Goal: Task Accomplishment & Management: Manage account settings

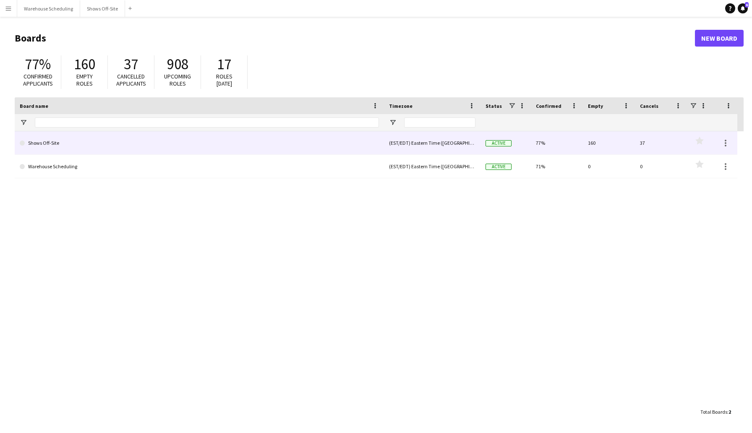
click at [184, 147] on link "Shows Off-Site" at bounding box center [199, 142] width 359 height 23
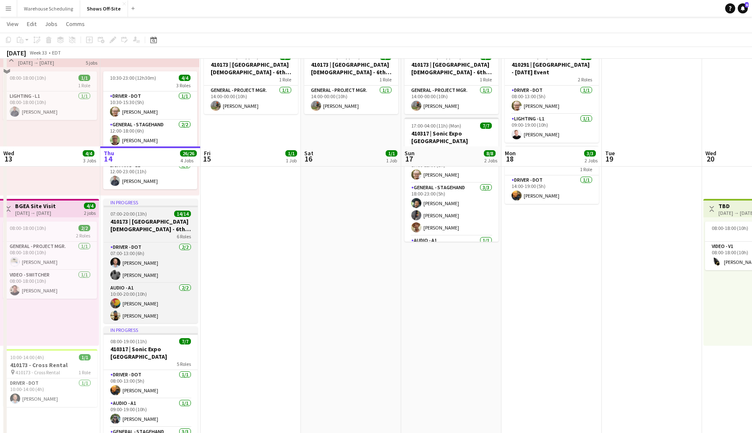
scroll to position [256, 0]
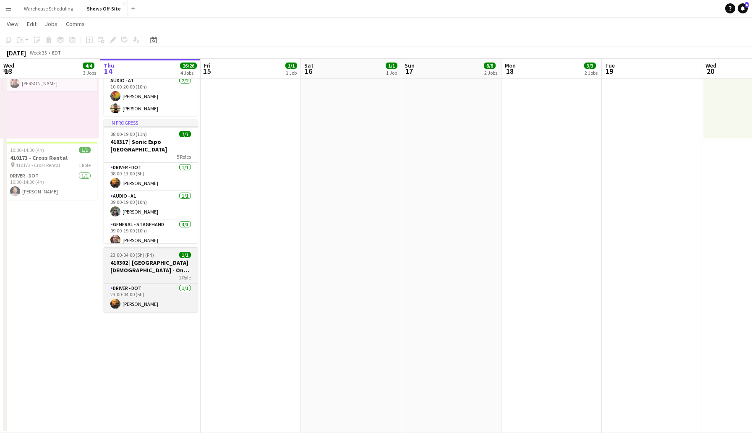
click at [160, 273] on h3 "410302 | [GEOGRAPHIC_DATA][DEMOGRAPHIC_DATA] - One Race Event" at bounding box center [151, 266] width 94 height 15
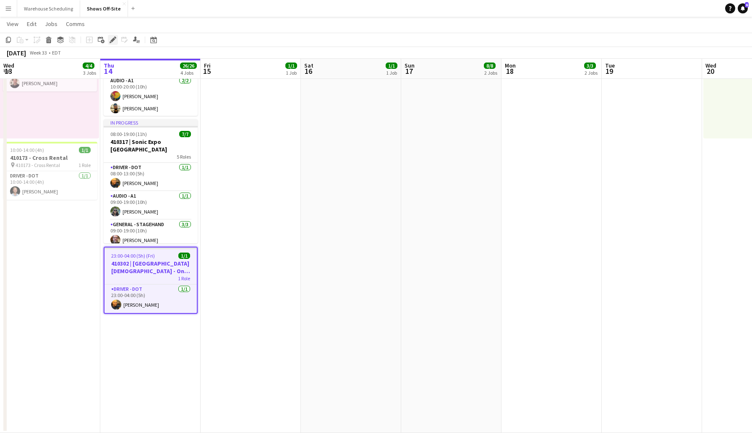
click at [110, 39] on icon "Edit" at bounding box center [113, 40] width 7 height 7
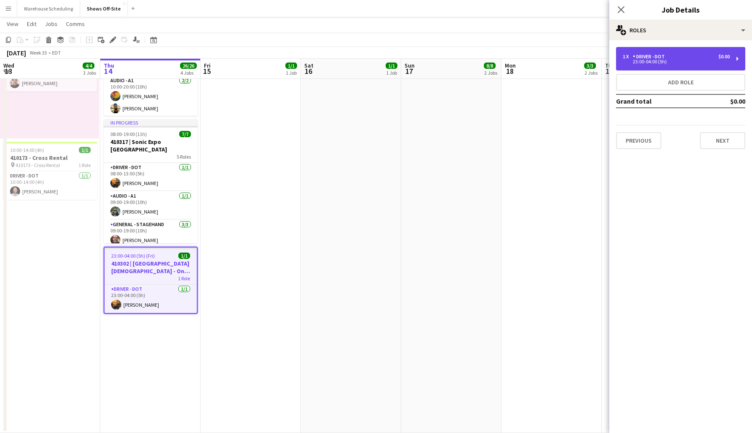
click at [683, 57] on div "1 x Driver - DOT $0.00" at bounding box center [676, 57] width 107 height 6
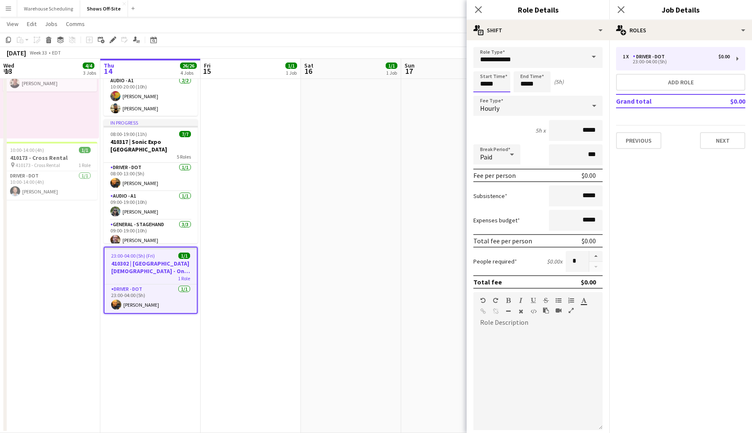
click at [499, 85] on input "*****" at bounding box center [491, 81] width 37 height 21
type input "*****"
click at [486, 95] on div at bounding box center [483, 96] width 17 height 8
click at [731, 139] on button "Next" at bounding box center [722, 140] width 45 height 17
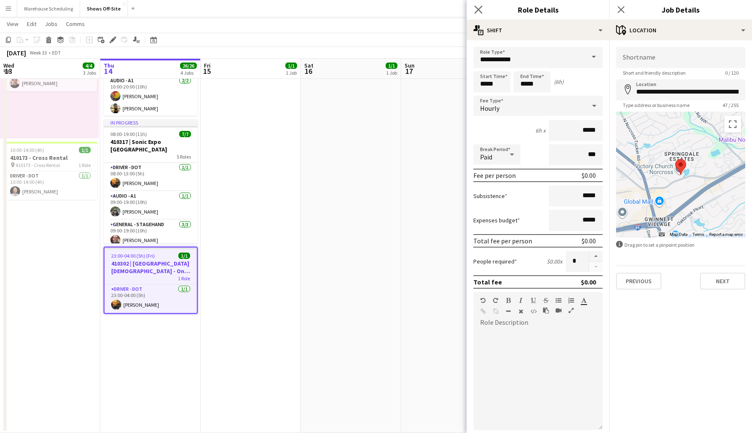
click at [476, 15] on app-icon "Close pop-in" at bounding box center [478, 10] width 12 height 12
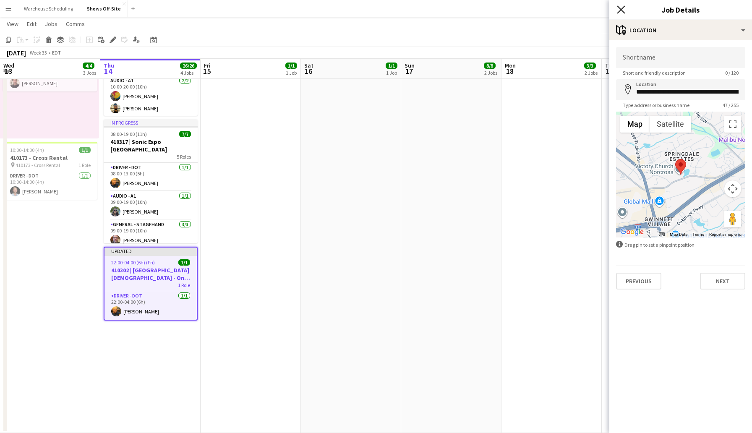
click at [623, 9] on icon "Close pop-in" at bounding box center [621, 9] width 8 height 8
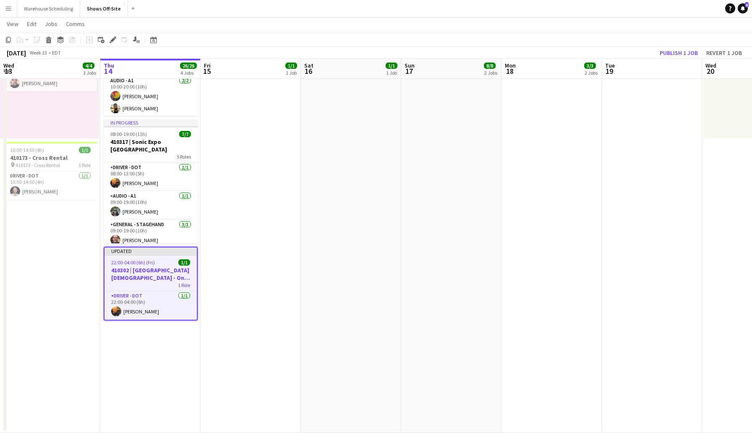
click at [629, 38] on app-toolbar "Copy Paste Paste Command V Paste with crew Command Shift V Paste linked Job [GE…" at bounding box center [376, 40] width 752 height 14
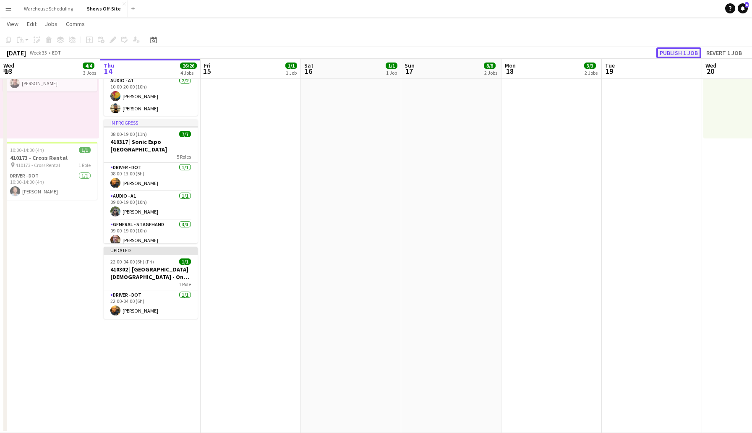
click at [669, 50] on button "Publish 1 job" at bounding box center [678, 52] width 45 height 11
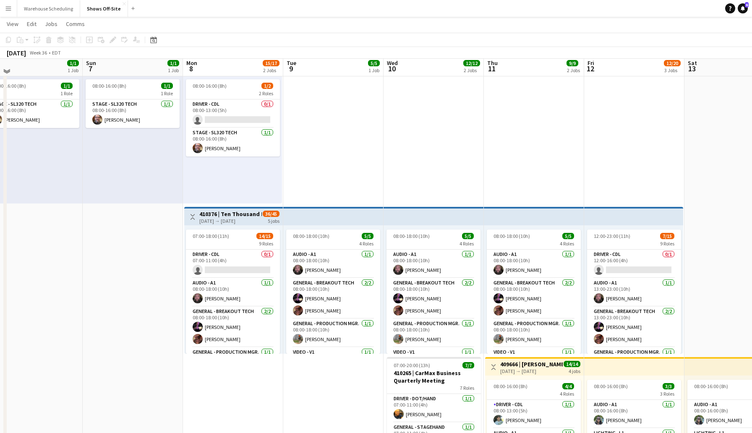
scroll to position [47, 0]
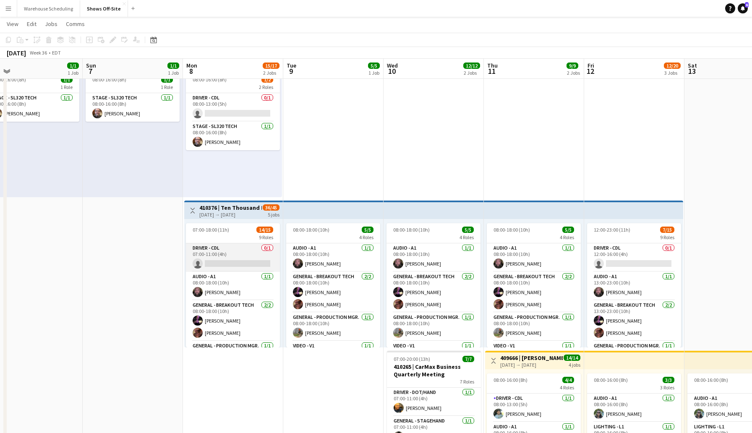
click at [227, 264] on app-card-role "Driver - CDL 0/1 07:00-11:00 (4h) single-neutral-actions" at bounding box center [233, 257] width 94 height 29
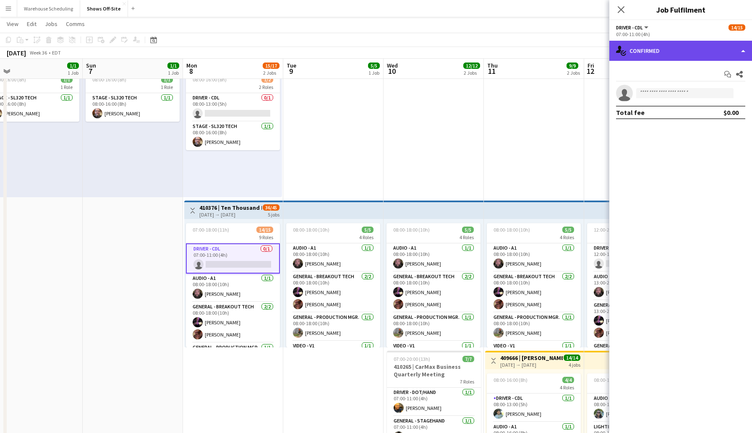
click at [661, 50] on div "single-neutral-actions-check-2 Confirmed" at bounding box center [680, 51] width 143 height 20
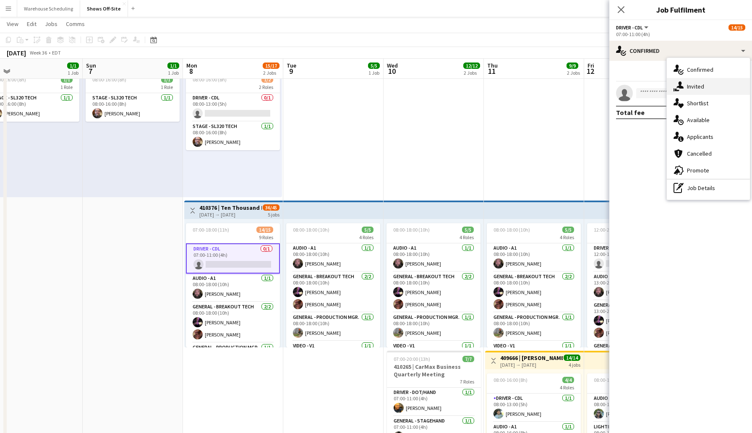
click at [696, 88] on div "single-neutral-actions-share-1 Invited" at bounding box center [708, 86] width 83 height 17
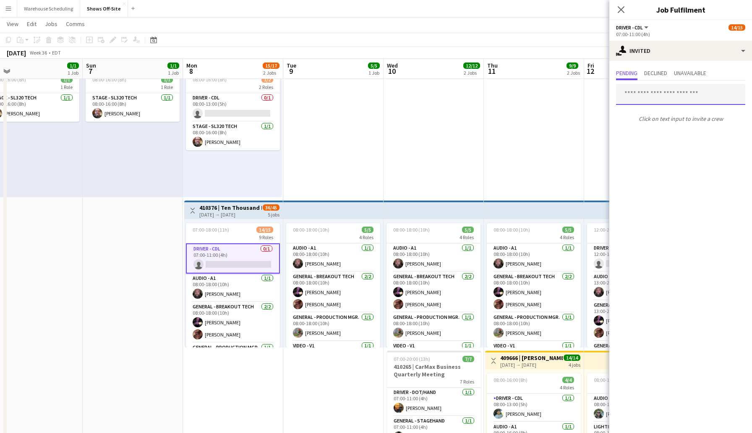
click at [647, 94] on input "text" at bounding box center [680, 94] width 129 height 21
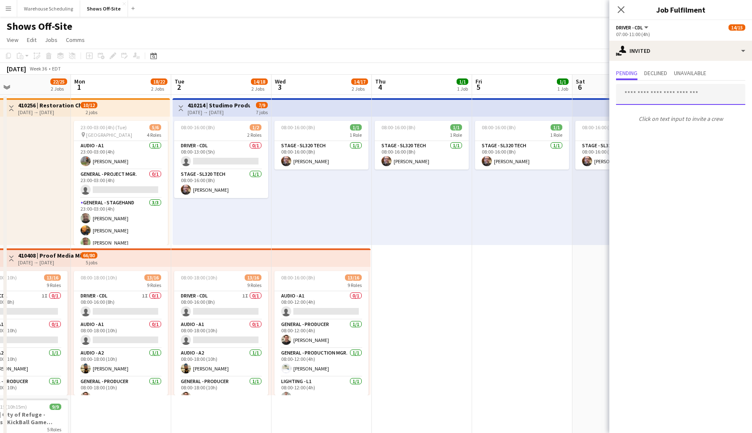
scroll to position [0, 227]
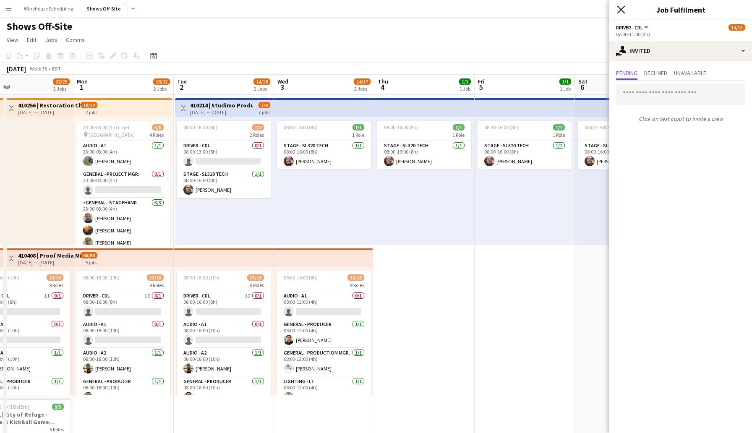
click at [618, 9] on icon "Close pop-in" at bounding box center [621, 9] width 8 height 8
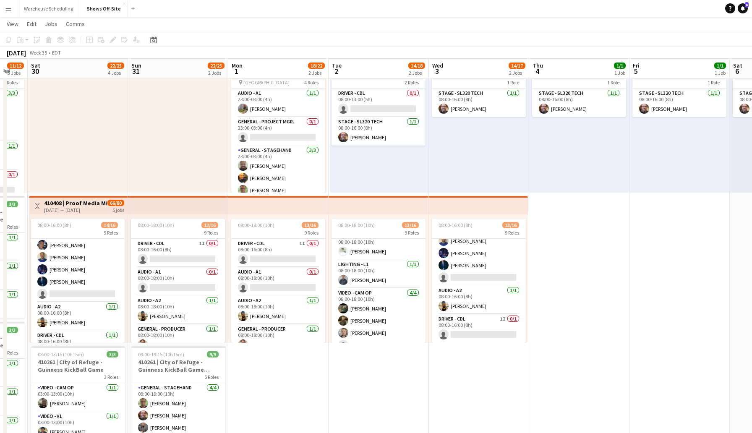
scroll to position [0, 0]
click at [357, 255] on app-card-role "Driver - CDL 1I 0/1 08:00-16:00 (8h) single-neutral-actions" at bounding box center [378, 253] width 94 height 29
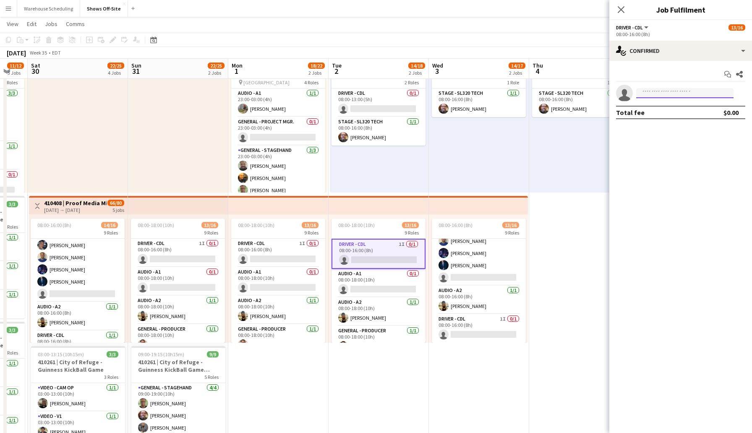
click at [658, 93] on input at bounding box center [684, 93] width 97 height 10
type input "*****"
click at [671, 115] on span "[PHONE_NUMBER]" at bounding box center [685, 118] width 84 height 7
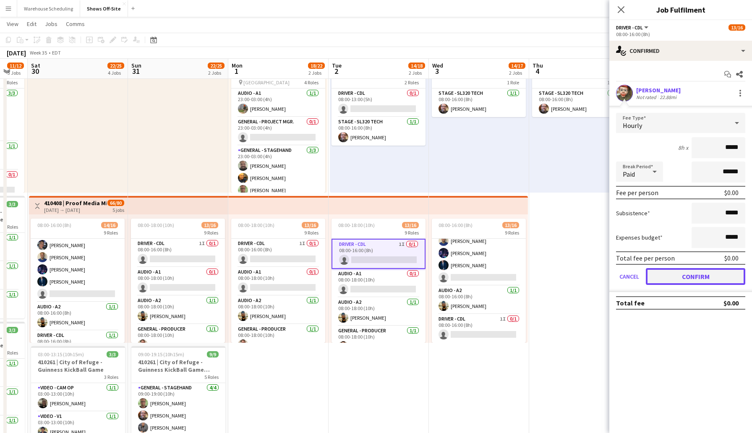
click at [694, 281] on button "Confirm" at bounding box center [695, 276] width 99 height 17
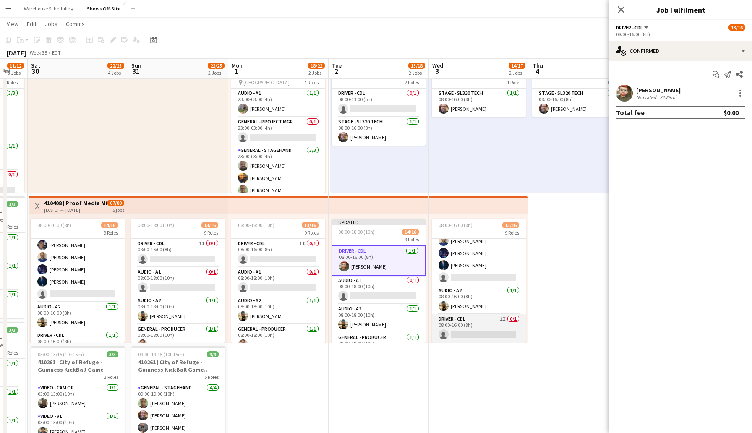
click at [464, 331] on app-card-role "Driver - CDL 1I 0/1 08:00-16:00 (8h) single-neutral-actions" at bounding box center [479, 328] width 94 height 29
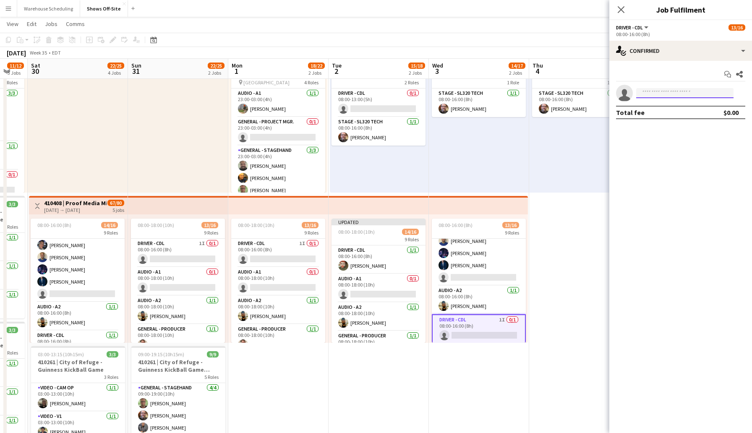
click at [650, 90] on input at bounding box center [684, 93] width 97 height 10
type input "*****"
click at [663, 117] on span "[PHONE_NUMBER]" at bounding box center [685, 118] width 84 height 7
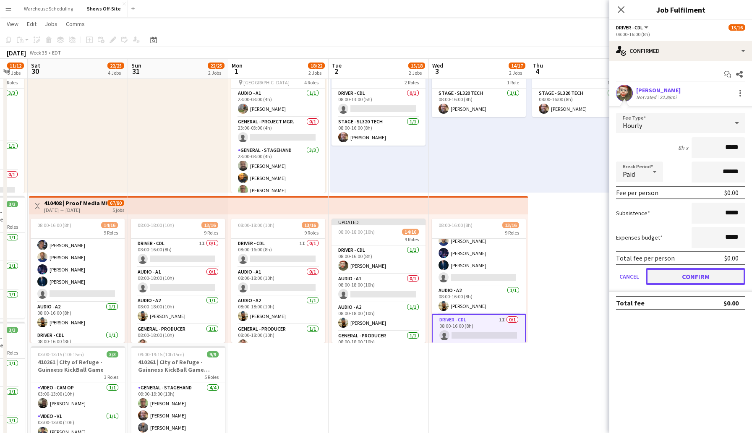
click at [687, 276] on button "Confirm" at bounding box center [695, 276] width 99 height 17
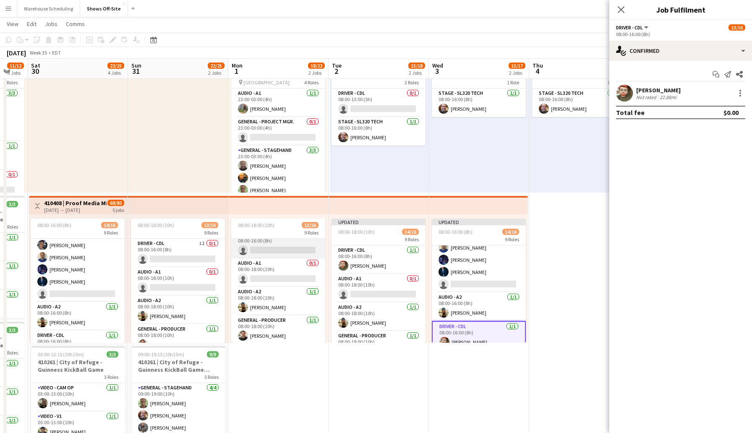
click at [264, 246] on app-card-role "Driver - CDL 1I 0/1 08:00-16:00 (8h) single-neutral-actions" at bounding box center [278, 244] width 94 height 29
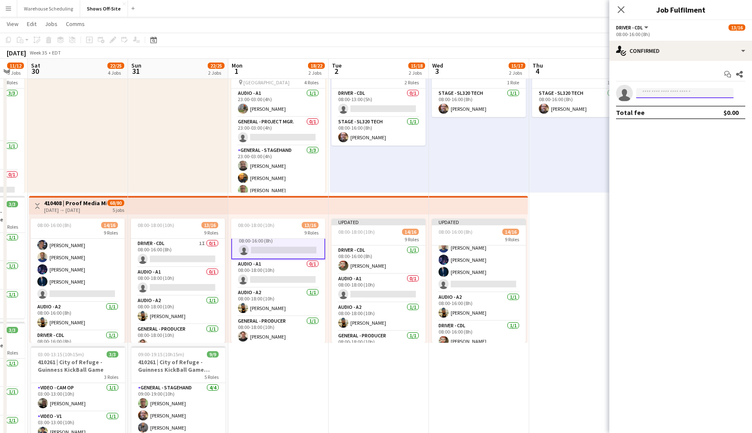
click at [655, 93] on input at bounding box center [684, 93] width 97 height 10
type input "*****"
click at [668, 108] on span "[PERSON_NAME]" at bounding box center [667, 105] width 48 height 7
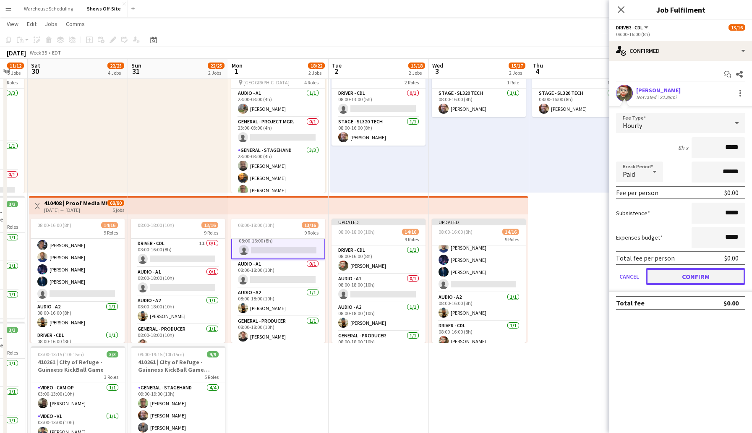
click at [705, 274] on button "Confirm" at bounding box center [695, 276] width 99 height 17
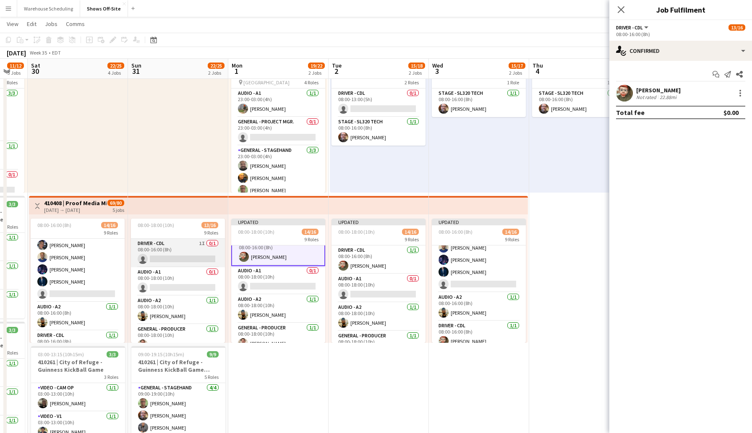
click at [177, 257] on app-card-role "Driver - CDL 1I 0/1 08:00-16:00 (8h) single-neutral-actions" at bounding box center [178, 253] width 94 height 29
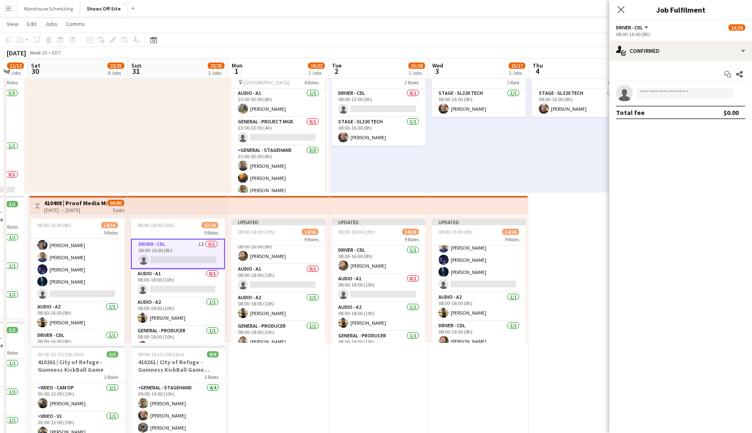
scroll to position [9, 0]
click at [646, 91] on input at bounding box center [684, 93] width 97 height 10
type input "*****"
click at [669, 113] on span "[EMAIL_ADDRESS][DOMAIN_NAME]" at bounding box center [685, 112] width 84 height 7
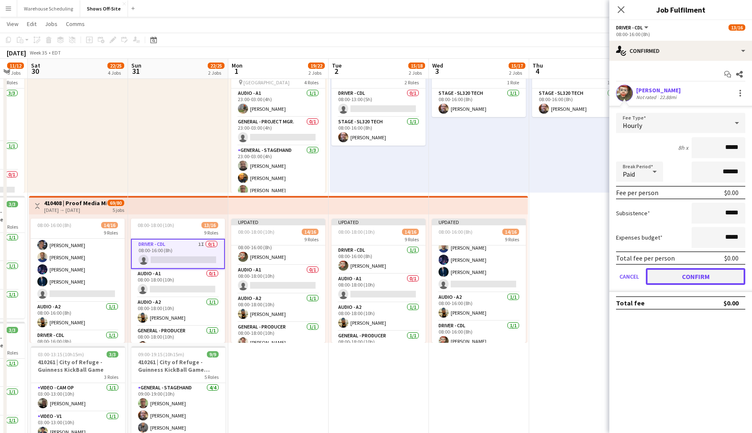
click at [683, 278] on button "Confirm" at bounding box center [695, 276] width 99 height 17
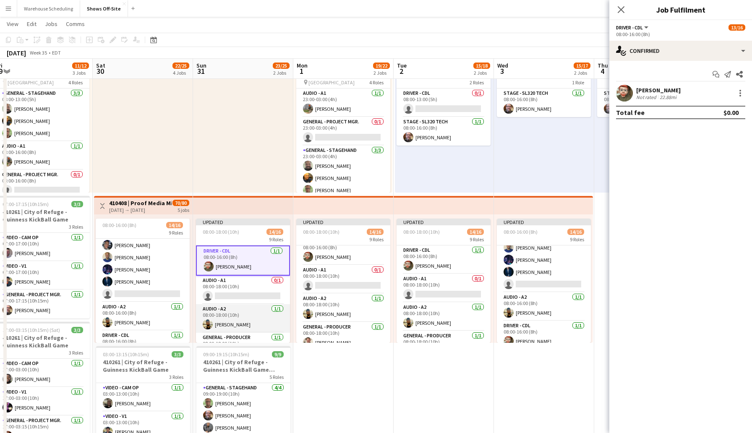
scroll to position [0, 304]
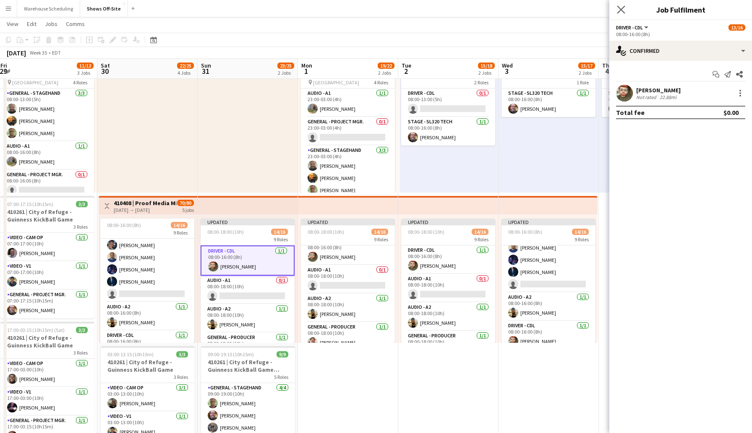
click at [616, 6] on app-icon "Close pop-in" at bounding box center [621, 10] width 12 height 12
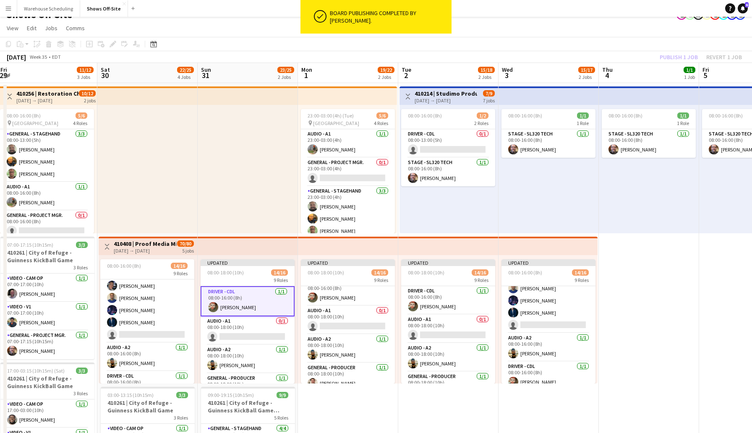
scroll to position [0, 0]
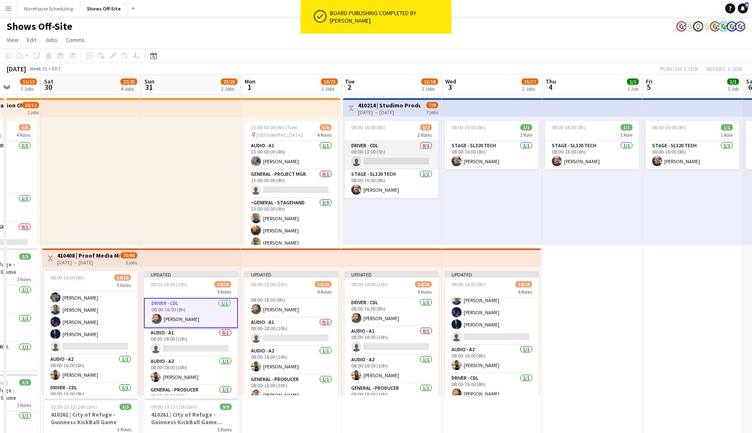
click at [399, 160] on app-card-role "Driver - CDL 0/1 08:00-13:00 (5h) single-neutral-actions" at bounding box center [391, 155] width 94 height 29
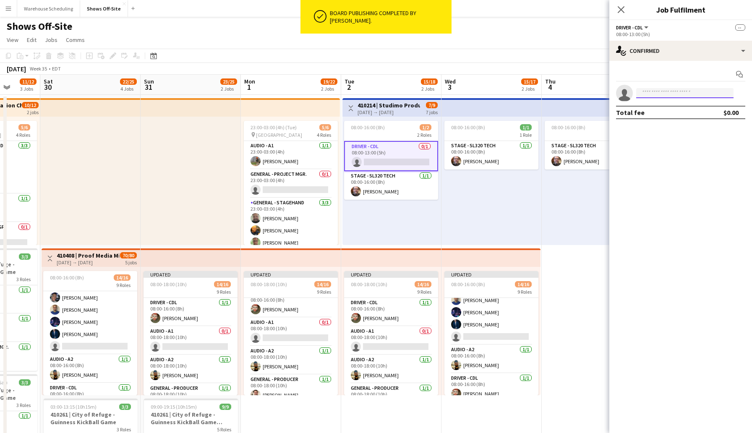
click at [655, 94] on input at bounding box center [684, 93] width 97 height 10
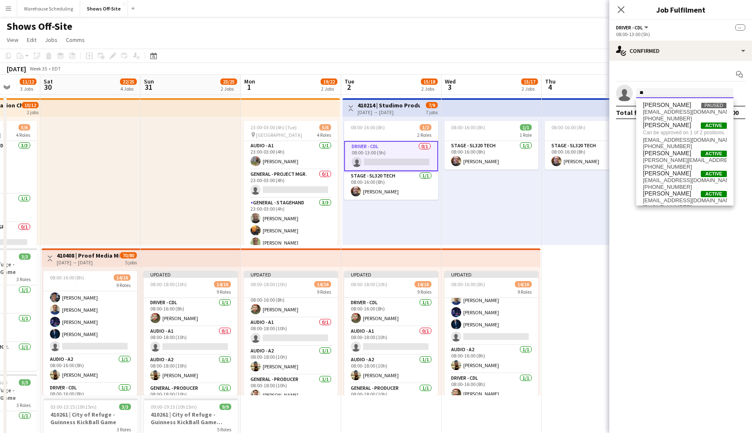
type input "*"
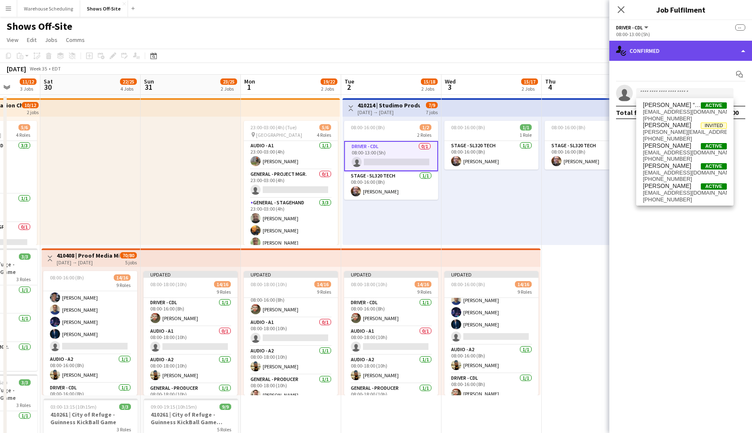
click at [661, 49] on div "single-neutral-actions-check-2 Confirmed" at bounding box center [680, 51] width 143 height 20
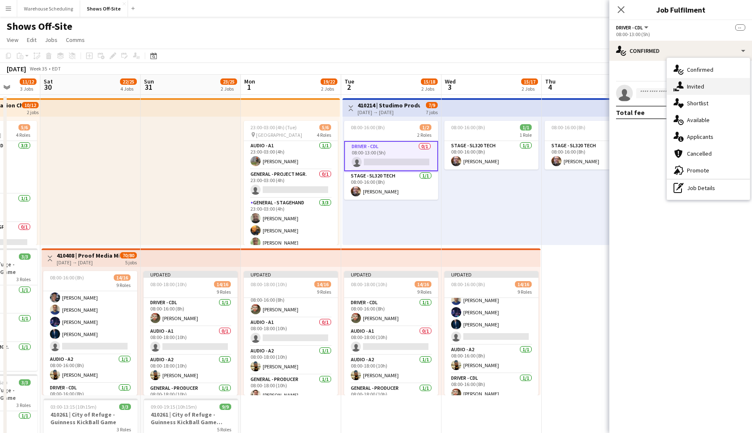
click at [694, 89] on div "single-neutral-actions-share-1 Invited" at bounding box center [708, 86] width 83 height 17
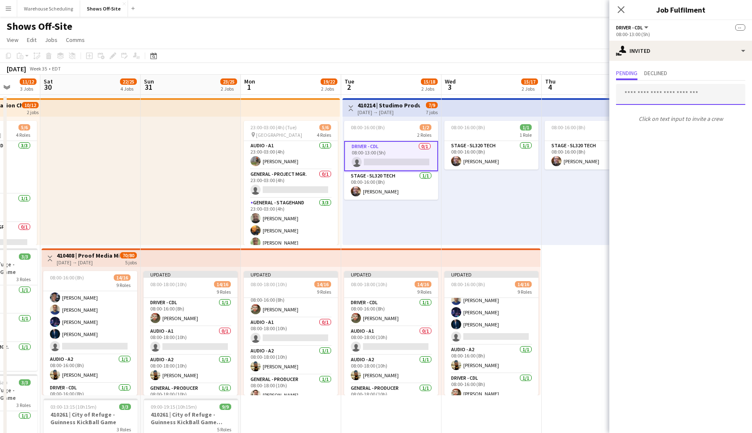
click at [640, 94] on input "text" at bounding box center [680, 94] width 129 height 21
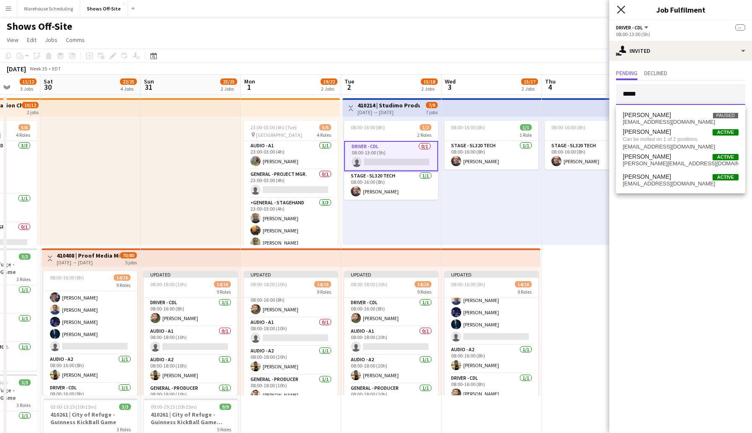
type input "*****"
click at [622, 10] on icon "Close pop-in" at bounding box center [621, 9] width 8 height 8
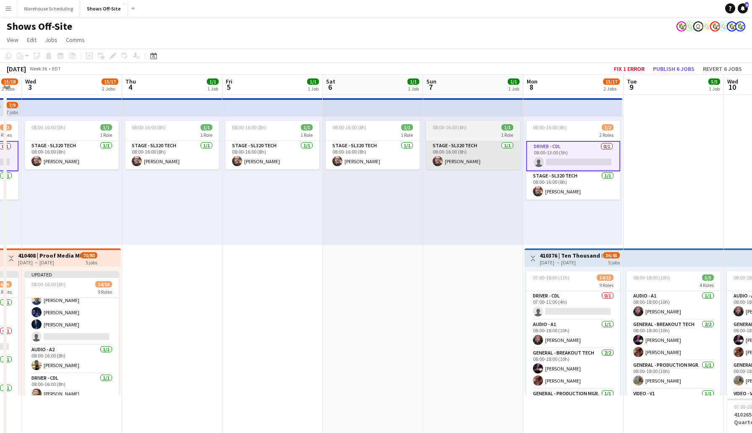
scroll to position [0, 311]
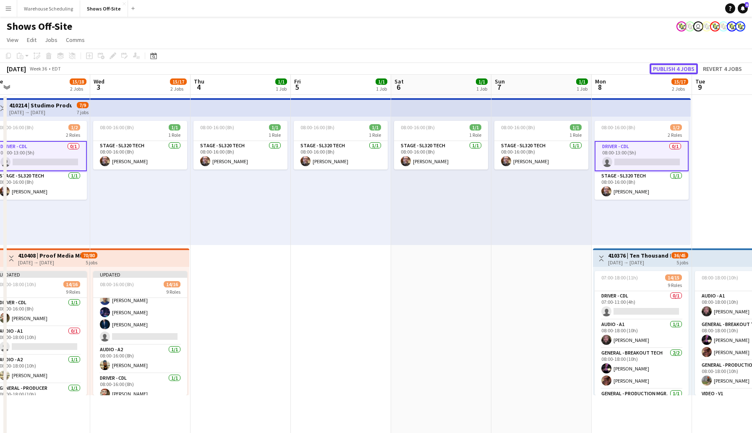
click at [663, 68] on button "Publish 4 jobs" at bounding box center [674, 68] width 48 height 11
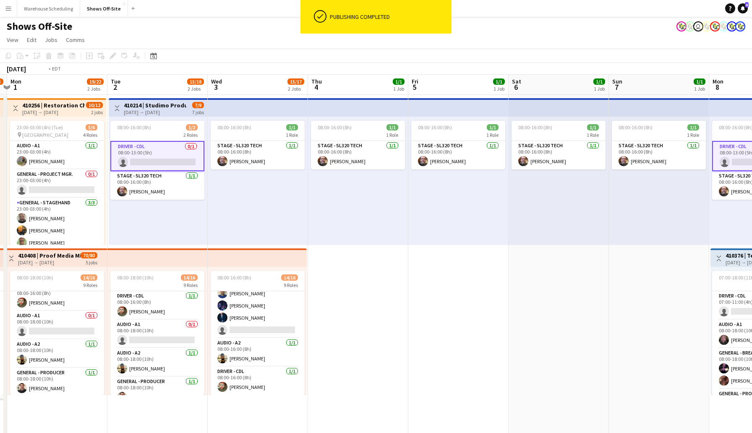
scroll to position [0, 256]
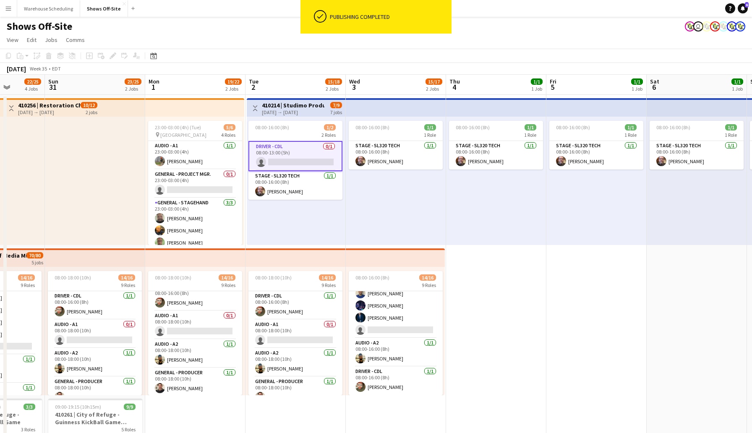
click at [287, 162] on app-card-role "Driver - CDL 0/1 08:00-13:00 (5h) single-neutral-actions" at bounding box center [295, 156] width 94 height 30
click at [307, 158] on app-card-role "Driver - CDL 0/1 08:00-13:00 (5h) single-neutral-actions" at bounding box center [295, 156] width 94 height 30
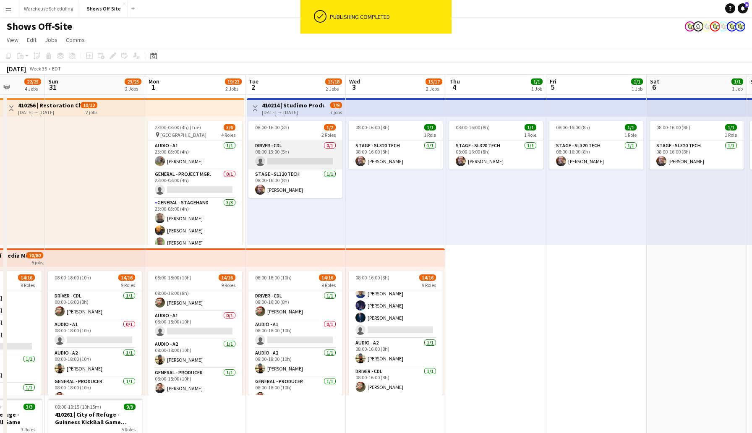
click at [307, 158] on app-card-role "Driver - CDL 0/1 08:00-13:00 (5h) single-neutral-actions" at bounding box center [295, 155] width 94 height 29
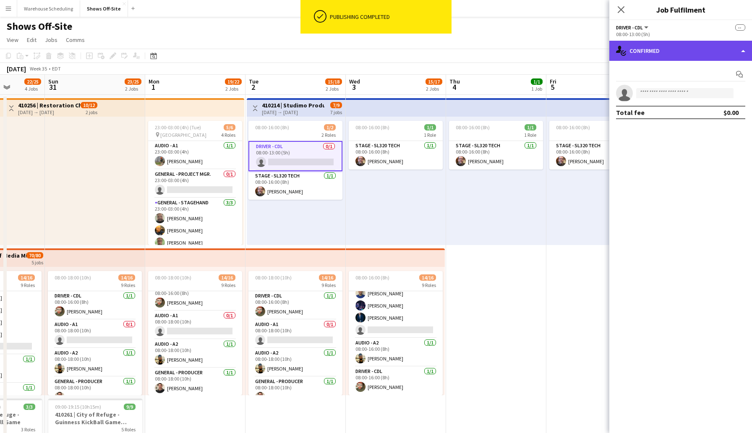
click at [654, 52] on div "single-neutral-actions-check-2 Confirmed" at bounding box center [680, 51] width 143 height 20
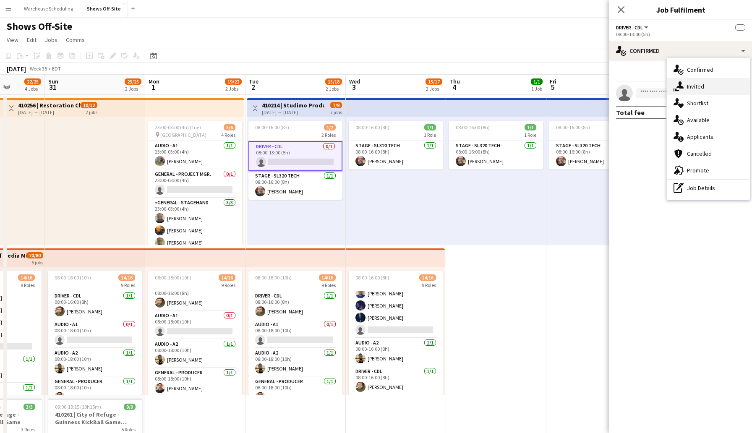
click at [699, 84] on div "single-neutral-actions-share-1 Invited" at bounding box center [708, 86] width 83 height 17
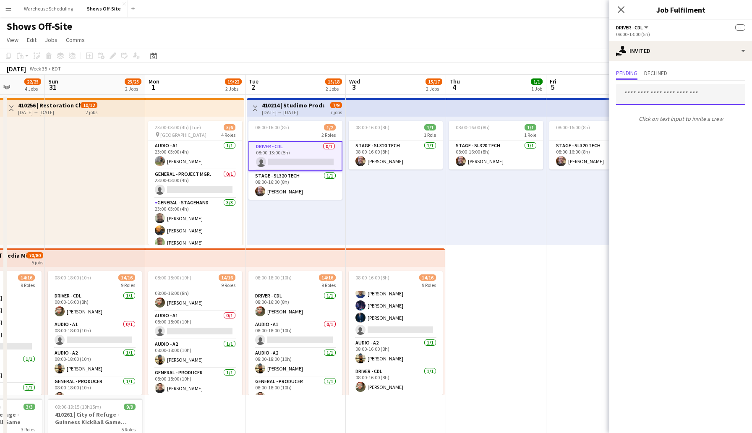
click at [651, 96] on input "text" at bounding box center [680, 94] width 129 height 21
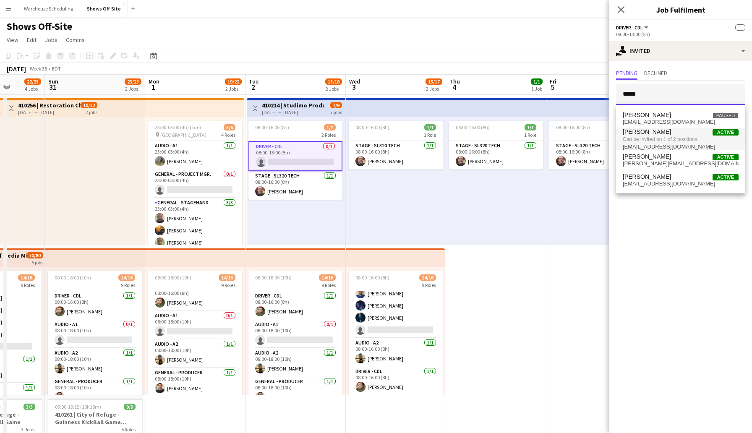
type input "*****"
click at [652, 141] on span "Can be invited on 1 of 2 positions." at bounding box center [681, 140] width 116 height 8
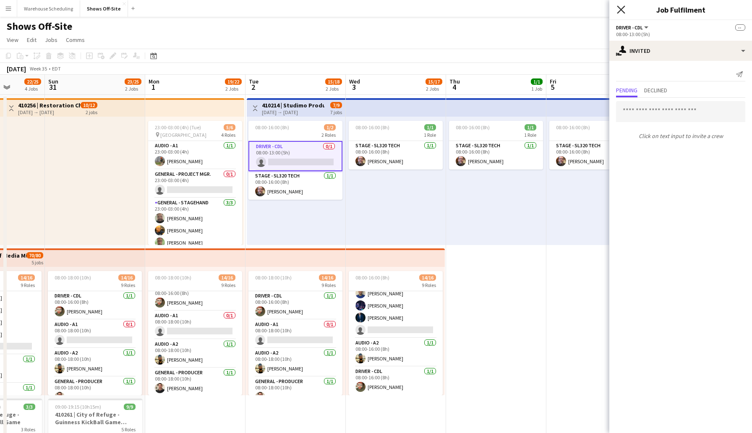
click at [622, 9] on icon at bounding box center [621, 9] width 8 height 8
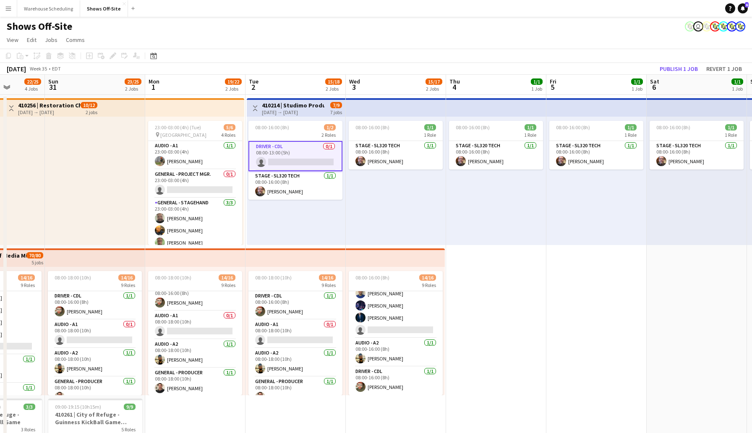
click at [277, 162] on app-card-role "Driver - CDL 0/1 08:00-13:00 (5h) single-neutral-actions" at bounding box center [295, 156] width 94 height 30
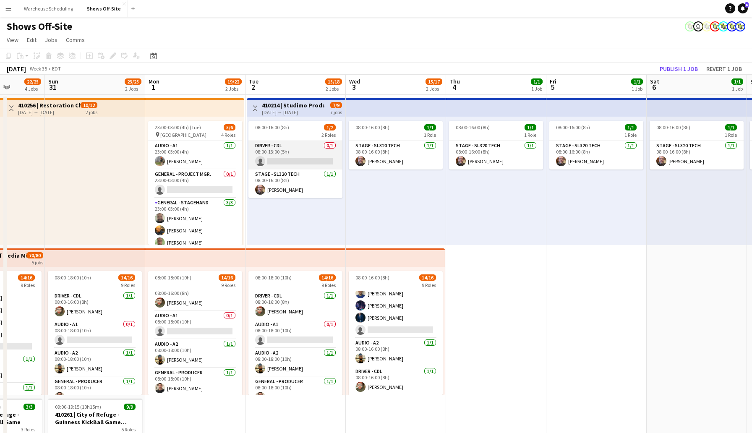
click at [277, 162] on app-card-role "Driver - CDL 0/1 08:00-13:00 (5h) single-neutral-actions" at bounding box center [295, 155] width 94 height 29
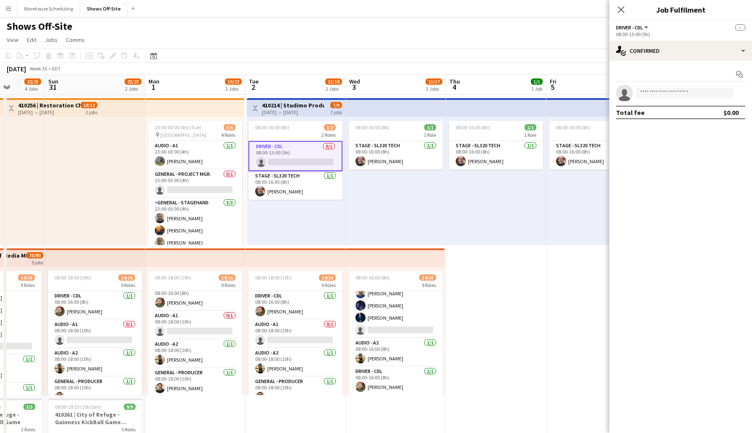
click at [277, 162] on app-card-role "Driver - CDL 0/1 08:00-13:00 (5h) single-neutral-actions" at bounding box center [295, 156] width 94 height 30
click at [650, 94] on input at bounding box center [684, 93] width 97 height 10
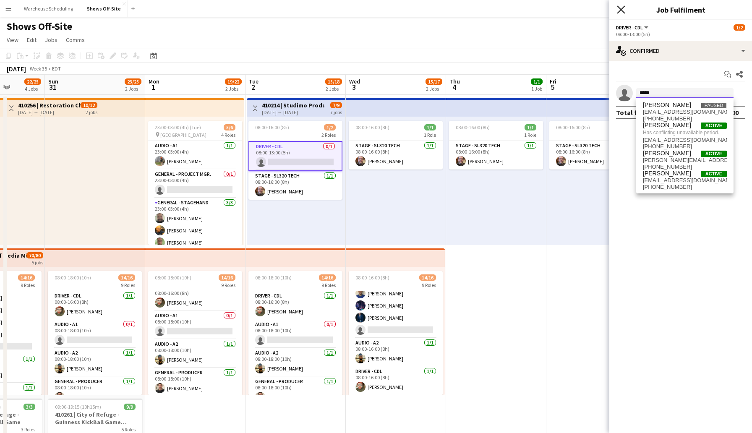
type input "*****"
click at [621, 9] on icon at bounding box center [621, 9] width 8 height 8
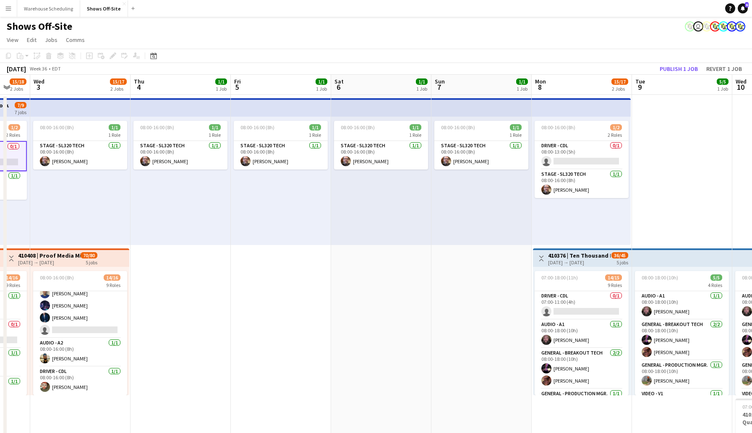
scroll to position [0, 331]
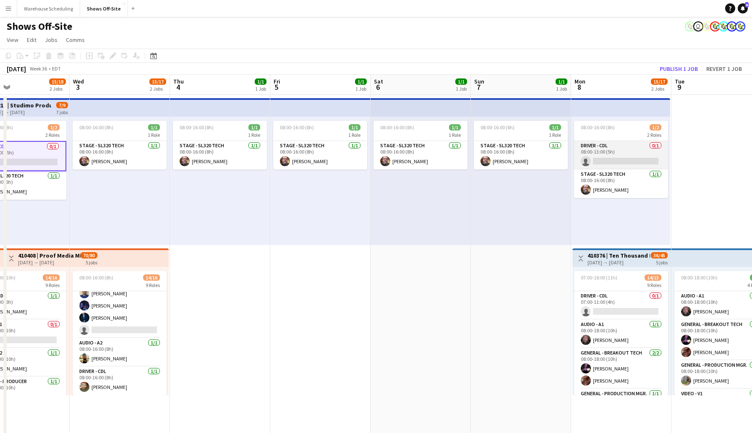
click at [611, 161] on app-card-role "Driver - CDL 0/1 08:00-13:00 (5h) single-neutral-actions" at bounding box center [621, 155] width 94 height 29
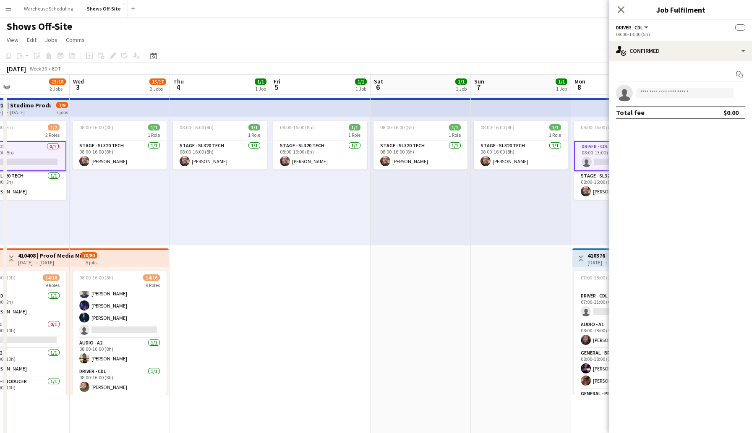
click at [611, 161] on app-card-role "Driver - CDL 0/1 08:00-13:00 (5h) single-neutral-actions" at bounding box center [621, 156] width 94 height 30
click at [658, 39] on app-options-switcher "Driver - CDL All roles Driver - CDL [DATE] 08:00-13:00 (5h)" at bounding box center [680, 30] width 143 height 21
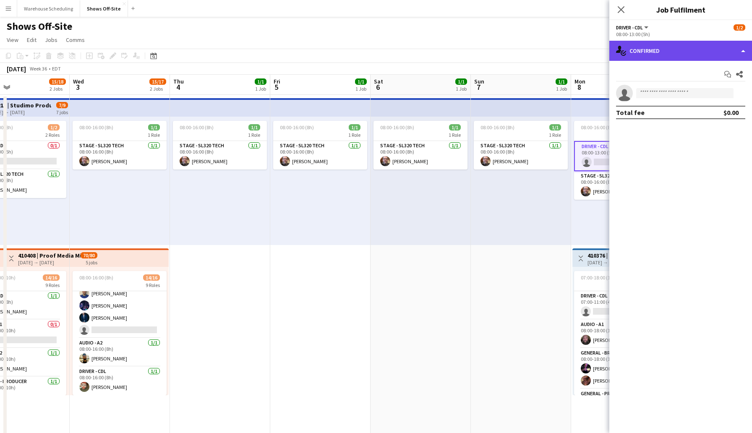
click at [658, 47] on div "single-neutral-actions-check-2 Confirmed" at bounding box center [680, 51] width 143 height 20
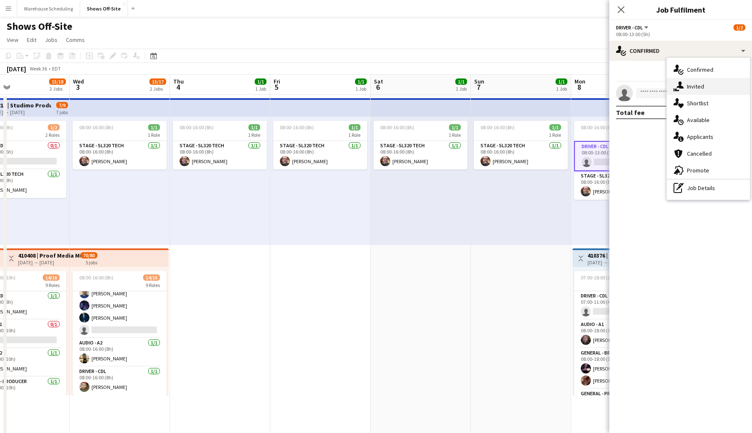
click at [694, 86] on div "single-neutral-actions-share-1 Invited" at bounding box center [708, 86] width 83 height 17
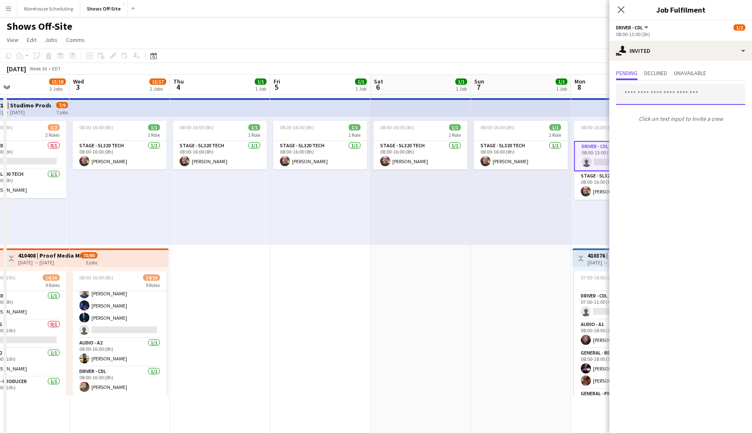
click at [645, 97] on input "text" at bounding box center [680, 94] width 129 height 21
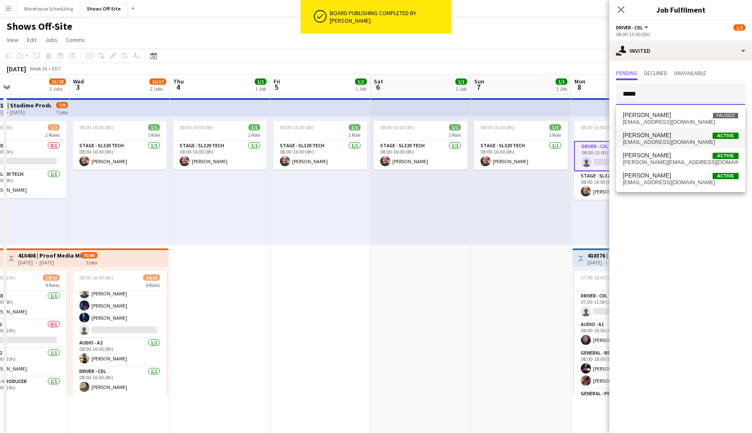
type input "*****"
click at [650, 145] on span "[EMAIL_ADDRESS][DOMAIN_NAME]" at bounding box center [681, 142] width 116 height 7
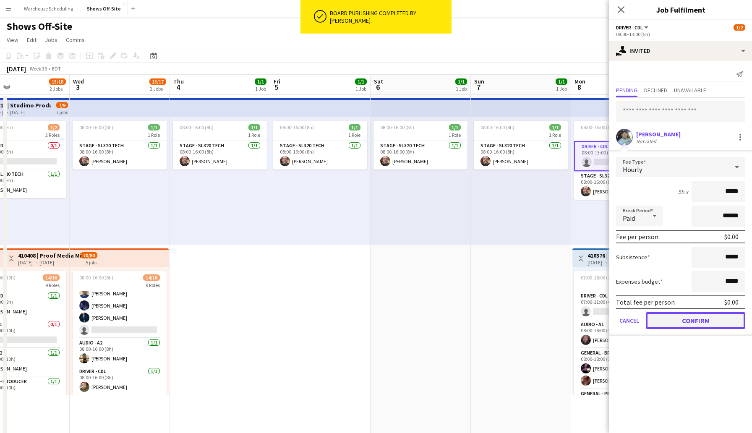
click at [688, 319] on button "Confirm" at bounding box center [695, 320] width 99 height 17
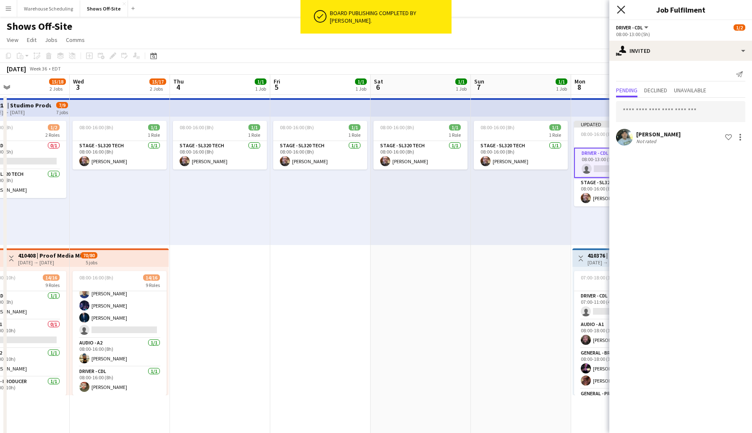
click at [619, 6] on icon "Close pop-in" at bounding box center [621, 9] width 8 height 8
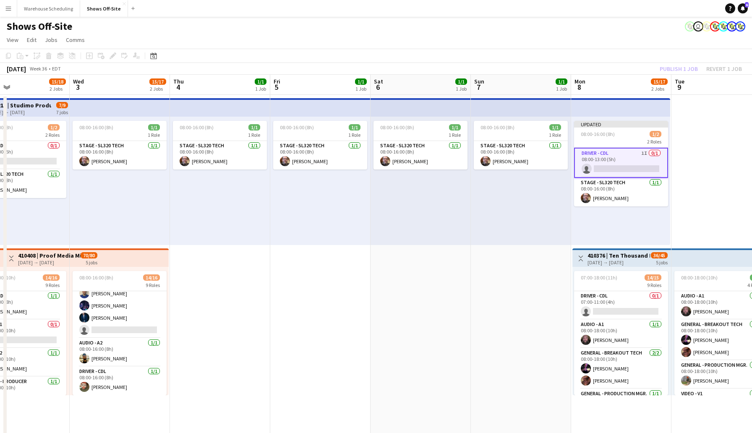
click at [609, 61] on app-toolbar "Copy Paste Paste Command V Paste with crew Command Shift V Paste linked Job [GE…" at bounding box center [376, 56] width 752 height 14
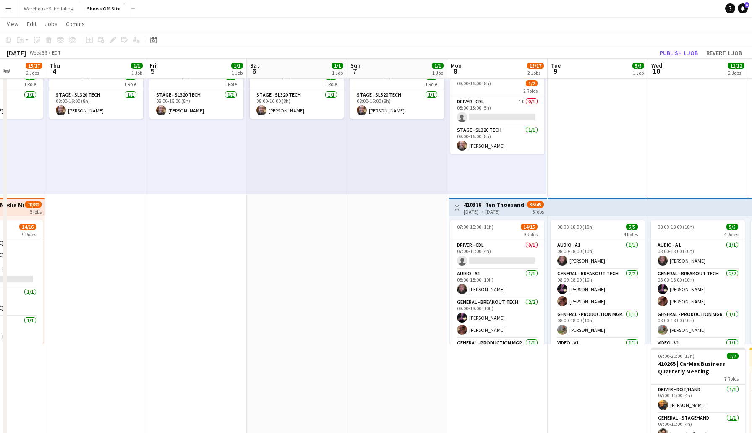
scroll to position [0, 355]
click at [494, 262] on app-card-role "Driver - CDL 0/1 07:00-11:00 (4h) single-neutral-actions" at bounding box center [497, 254] width 94 height 29
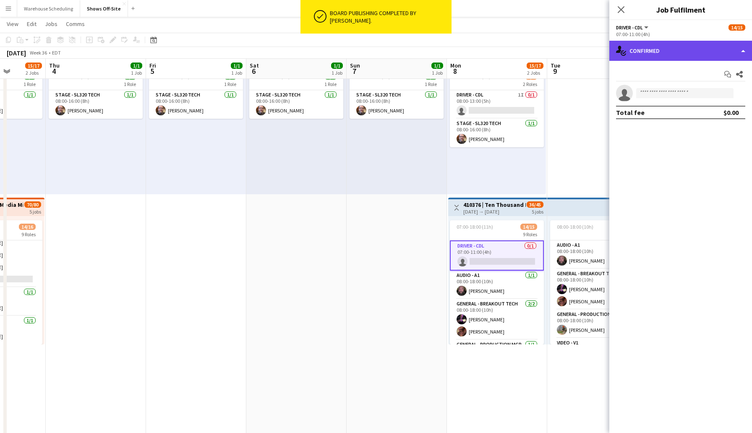
click at [652, 42] on div "single-neutral-actions-check-2 Confirmed" at bounding box center [680, 51] width 143 height 20
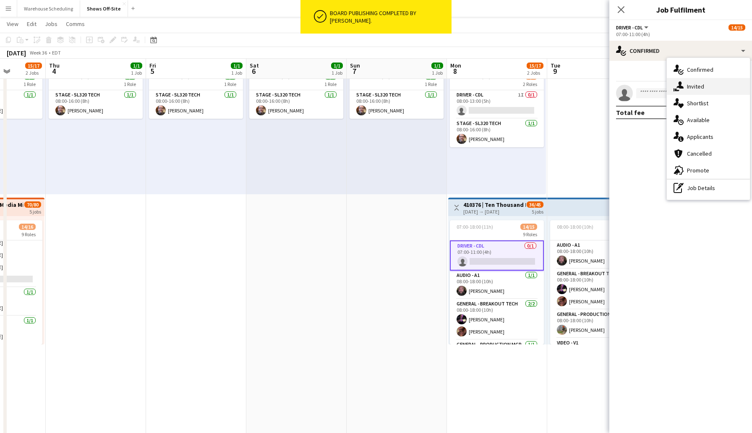
click at [697, 85] on div "single-neutral-actions-share-1 Invited" at bounding box center [708, 86] width 83 height 17
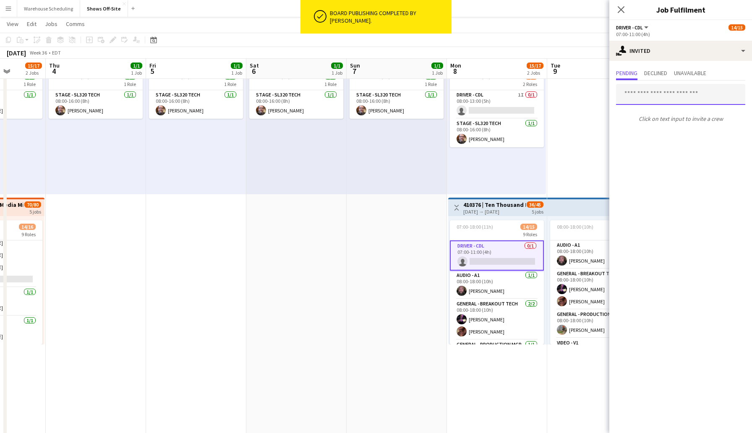
click at [650, 95] on input "text" at bounding box center [680, 94] width 129 height 21
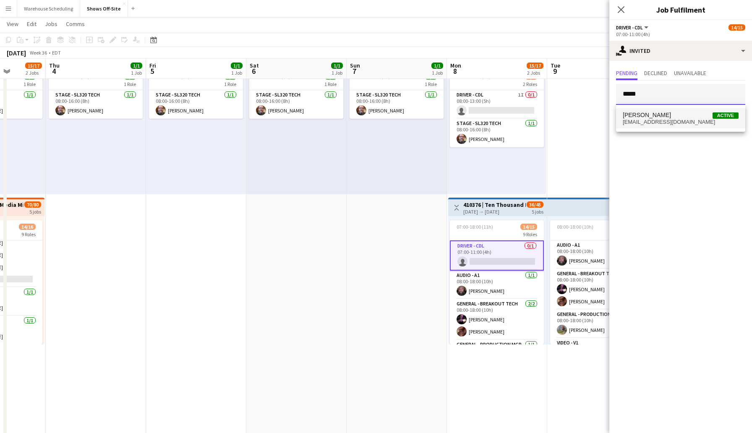
type input "*****"
click at [659, 115] on span "[PERSON_NAME] Active" at bounding box center [681, 115] width 116 height 7
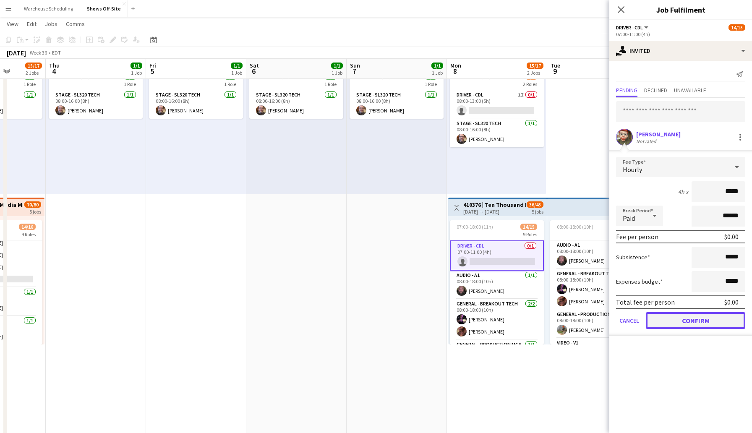
click at [697, 317] on button "Confirm" at bounding box center [695, 320] width 99 height 17
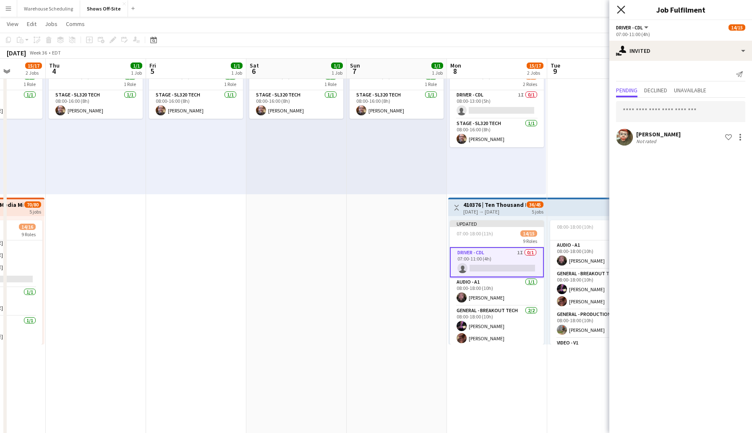
click at [622, 7] on icon "Close pop-in" at bounding box center [621, 9] width 8 height 8
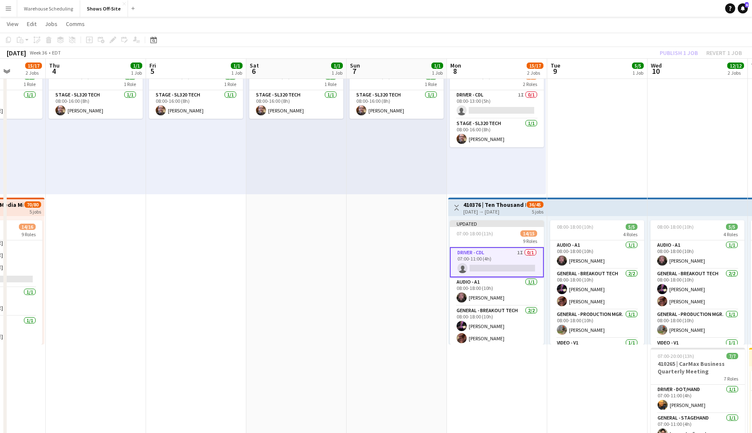
click at [630, 44] on app-toolbar "Copy Paste Paste Command V Paste with crew Command Shift V Paste linked Job [GE…" at bounding box center [376, 40] width 752 height 14
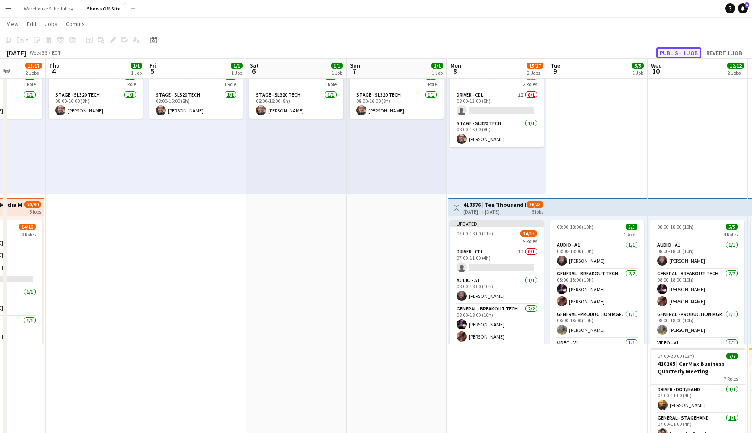
click at [670, 53] on button "Publish 1 job" at bounding box center [678, 52] width 45 height 11
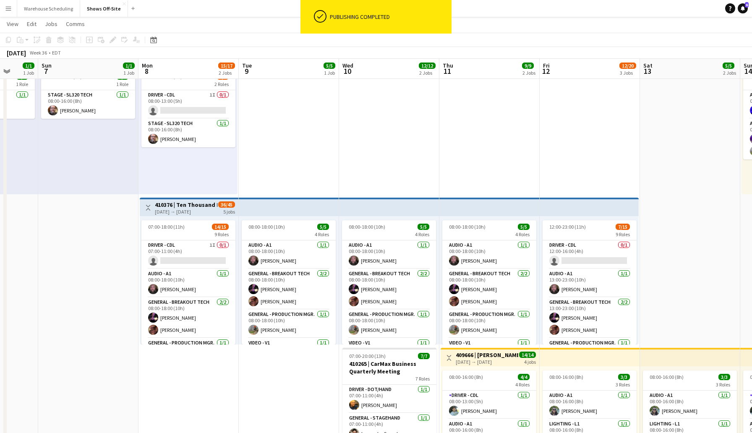
scroll to position [0, 370]
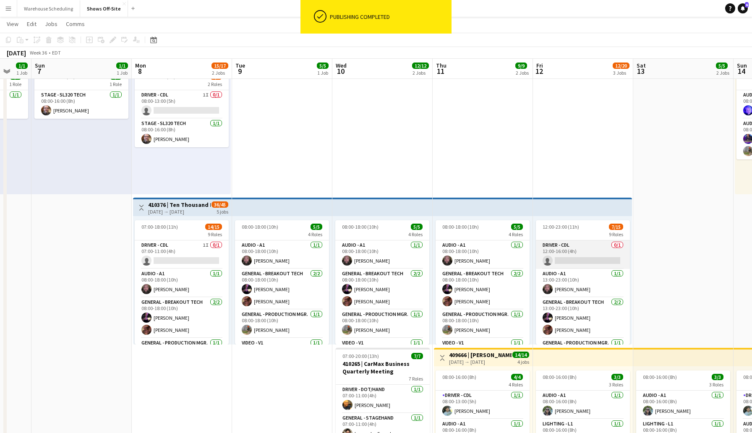
click at [571, 257] on app-card-role "Driver - CDL 0/1 12:00-16:00 (4h) single-neutral-actions" at bounding box center [583, 254] width 94 height 29
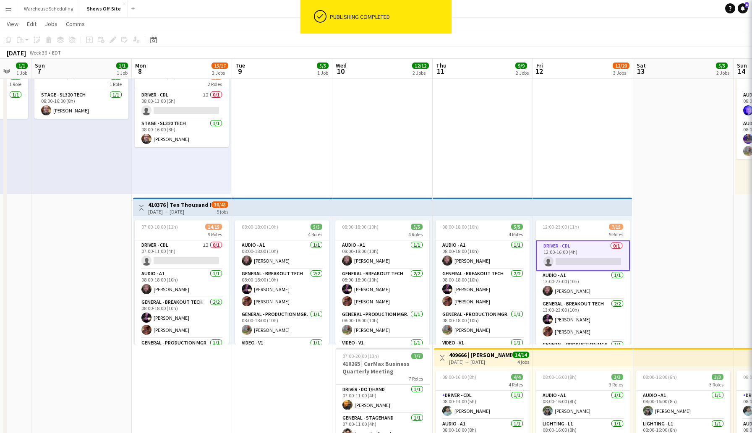
click at [571, 257] on app-card-role "Driver - CDL 0/1 12:00-16:00 (4h) single-neutral-actions" at bounding box center [583, 255] width 94 height 30
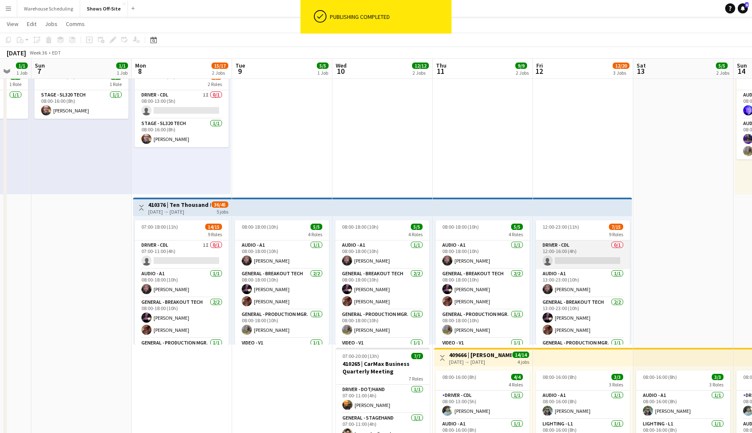
click at [571, 257] on app-card-role "Driver - CDL 0/1 12:00-16:00 (4h) single-neutral-actions" at bounding box center [583, 254] width 94 height 29
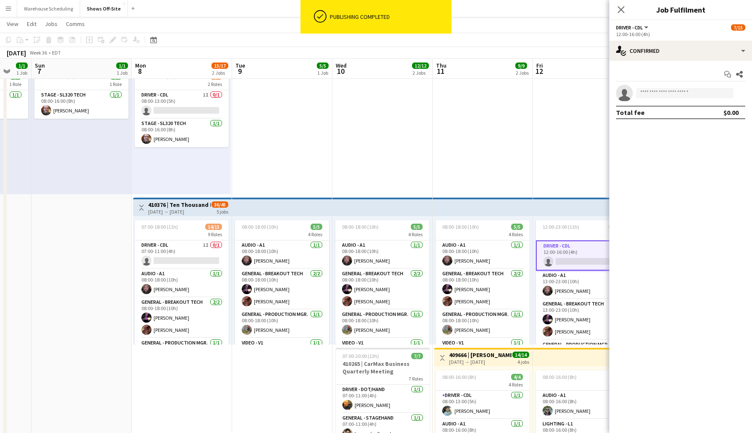
click at [566, 259] on app-card-role "Driver - CDL 0/1 12:00-16:00 (4h) single-neutral-actions" at bounding box center [583, 255] width 94 height 30
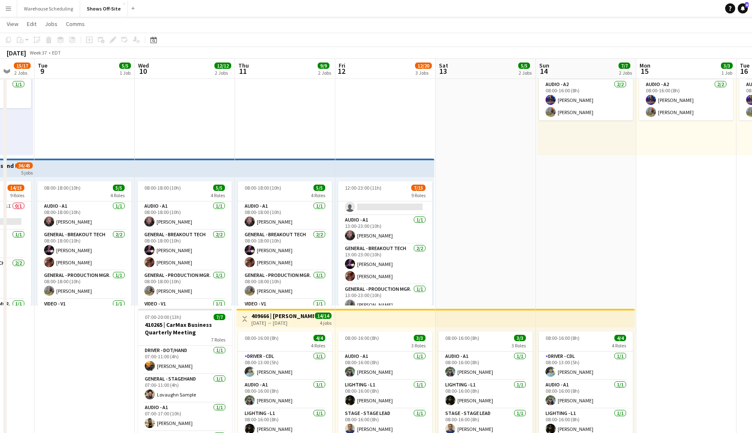
scroll to position [0, 0]
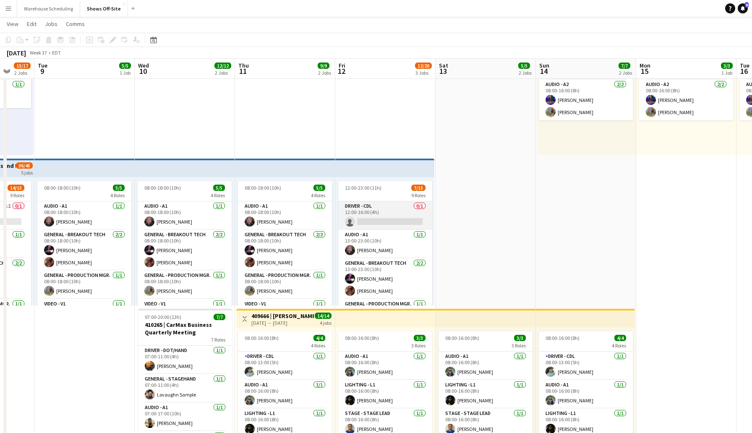
click at [367, 221] on app-card-role "Driver - CDL 0/1 12:00-16:00 (4h) single-neutral-actions" at bounding box center [385, 215] width 94 height 29
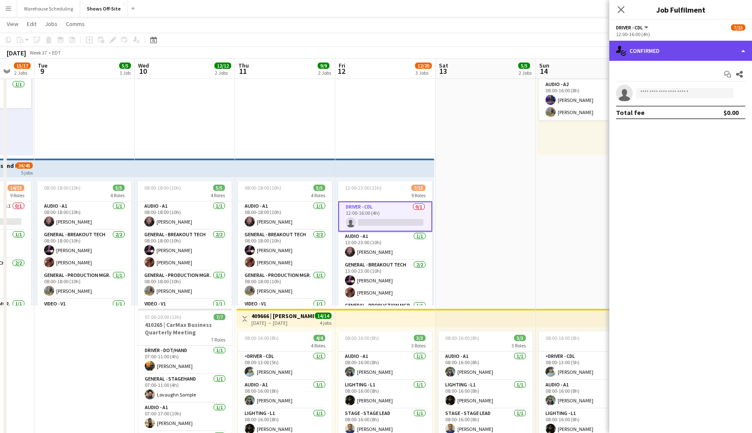
click at [642, 59] on div "single-neutral-actions-check-2 Confirmed" at bounding box center [680, 51] width 143 height 20
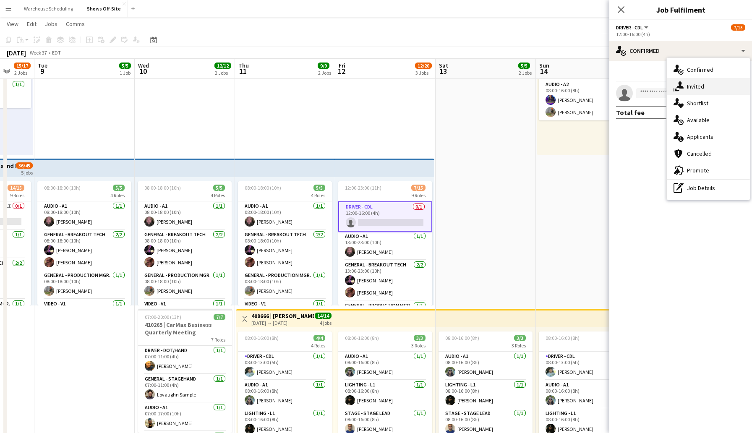
click at [686, 91] on div "single-neutral-actions-share-1 Invited" at bounding box center [708, 86] width 83 height 17
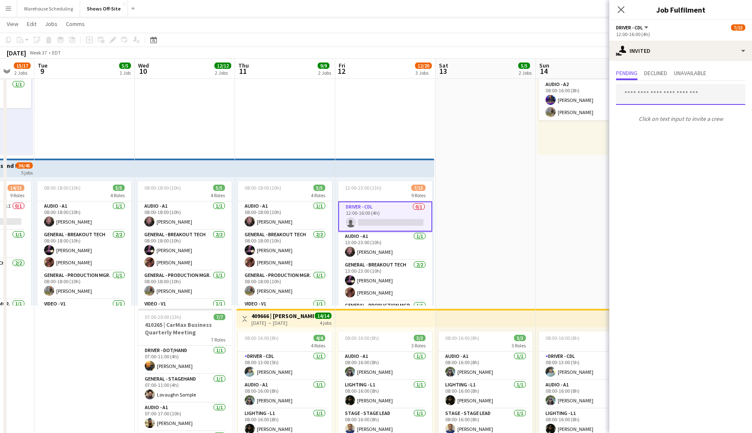
click at [648, 96] on input "text" at bounding box center [680, 94] width 129 height 21
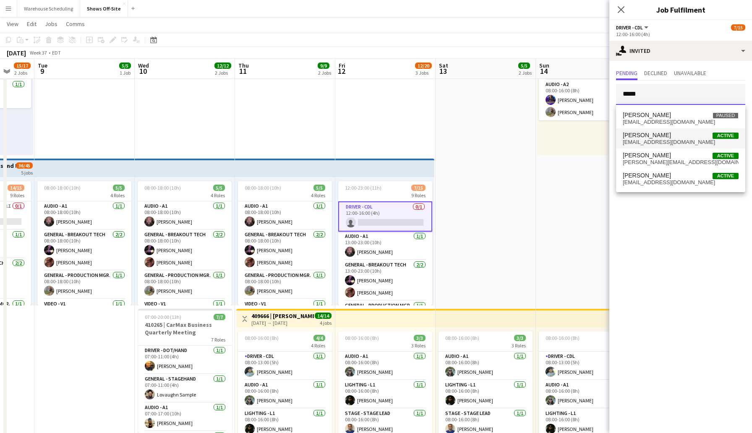
type input "*****"
click at [657, 138] on span "[PERSON_NAME]" at bounding box center [647, 135] width 48 height 7
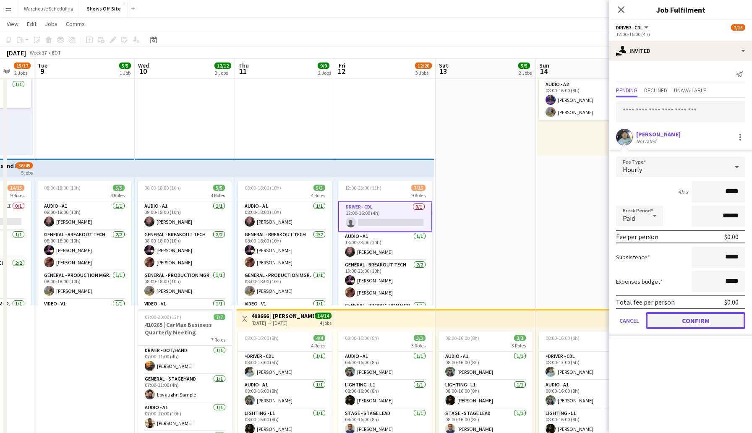
click at [697, 320] on button "Confirm" at bounding box center [695, 320] width 99 height 17
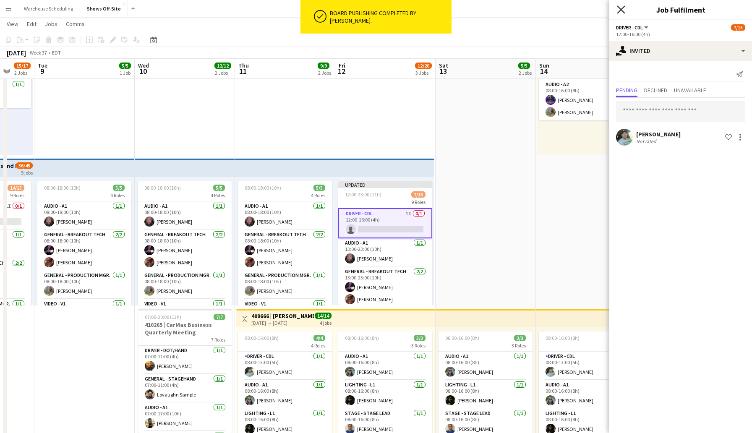
click at [618, 11] on icon "Close pop-in" at bounding box center [621, 9] width 8 height 8
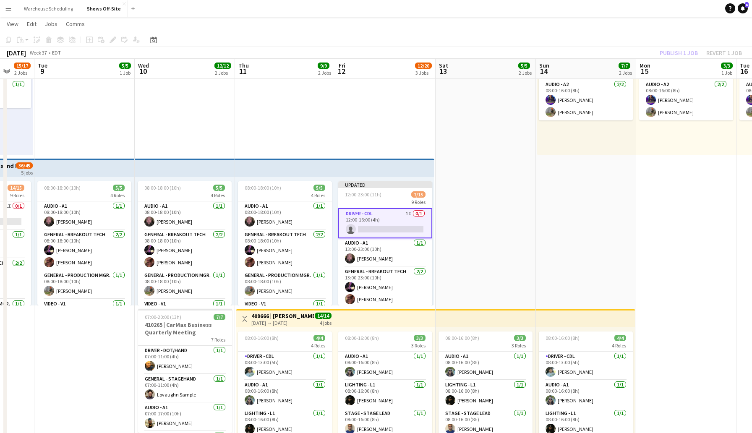
click at [541, 149] on div "08:00-16:00 (8h) 3/3 2 Roles Audio - A1 [DATE] 08:00-16:00 (8h) [PERSON_NAME] A…" at bounding box center [586, 91] width 99 height 128
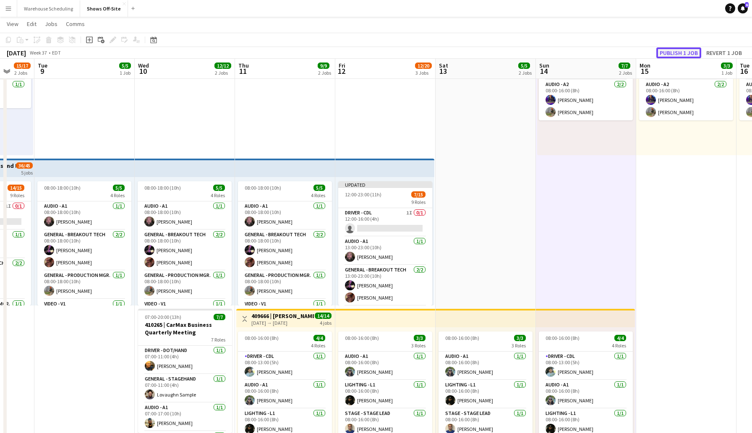
click at [679, 51] on button "Publish 1 job" at bounding box center [678, 52] width 45 height 11
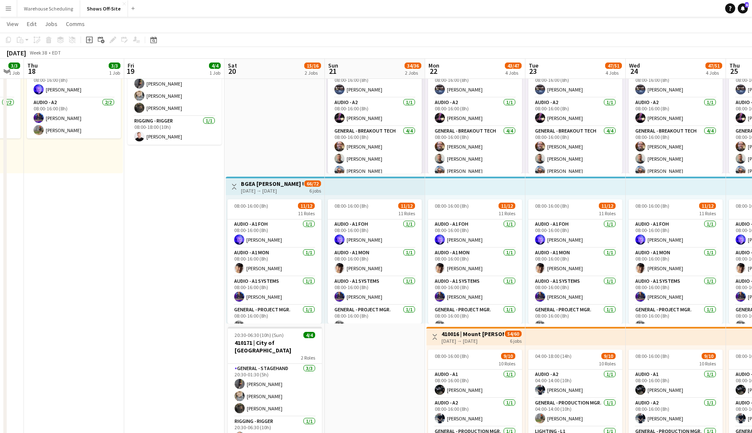
scroll to position [0, 284]
